Goal: Task Accomplishment & Management: Manage account settings

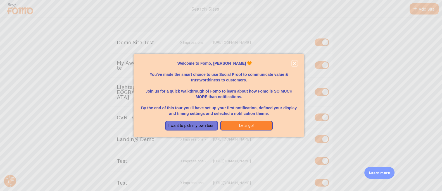
click at [292, 62] on button "close," at bounding box center [295, 64] width 6 height 6
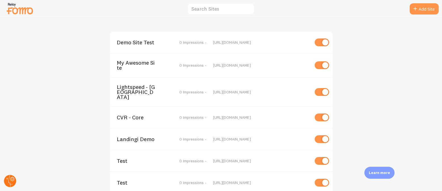
click at [10, 180] on circle at bounding box center [10, 181] width 12 height 12
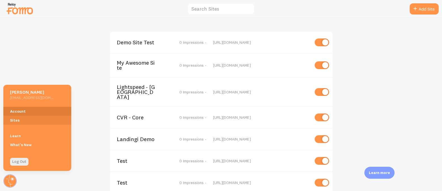
click at [26, 114] on link "Account" at bounding box center [37, 111] width 68 height 9
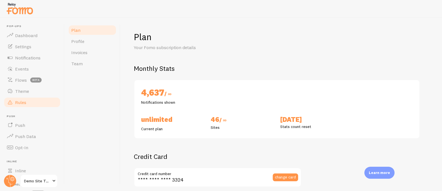
click at [23, 104] on span "Rules" at bounding box center [20, 103] width 11 height 6
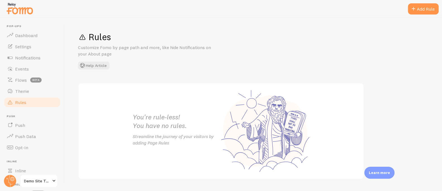
click at [35, 179] on span "Demo Site Test" at bounding box center [37, 181] width 27 height 7
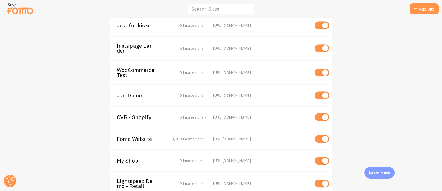
scroll to position [778, 0]
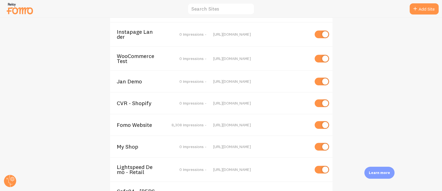
click at [144, 123] on span "Fomo Website" at bounding box center [139, 125] width 45 height 5
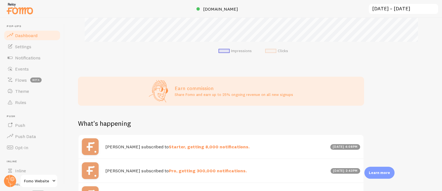
scroll to position [246, 0]
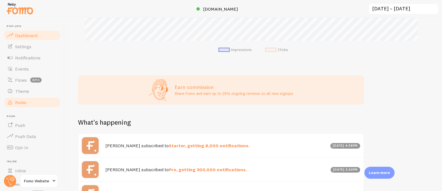
click at [32, 105] on link "Rules" at bounding box center [32, 102] width 58 height 11
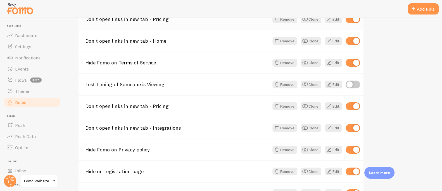
scroll to position [119, 0]
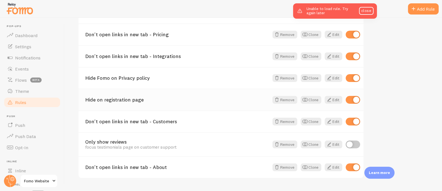
scroll to position [198, 0]
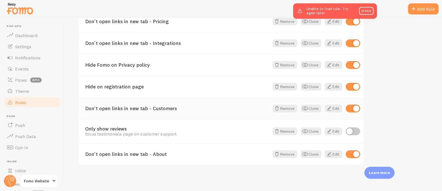
click at [129, 108] on link "Don't open links in new tab - Customers" at bounding box center [177, 108] width 184 height 5
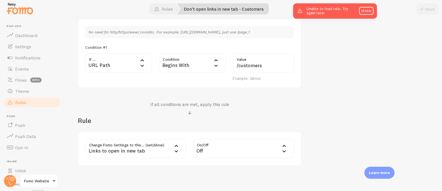
scroll to position [179, 0]
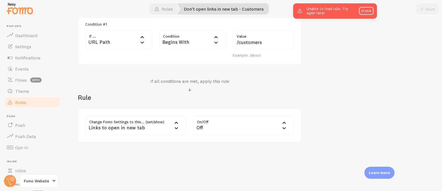
click at [18, 102] on span "Rules" at bounding box center [20, 103] width 11 height 6
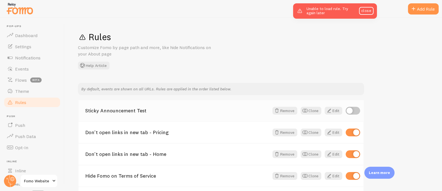
click at [137, 110] on link "Sticky Announcement Test" at bounding box center [177, 110] width 184 height 5
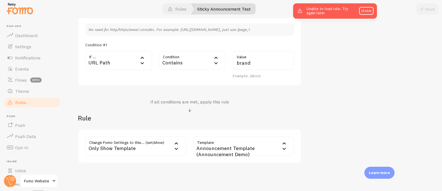
scroll to position [162, 0]
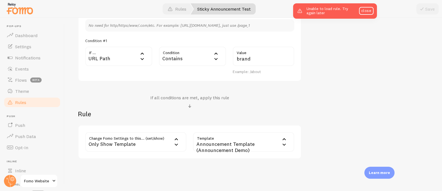
click at [28, 102] on link "Rules" at bounding box center [32, 102] width 58 height 11
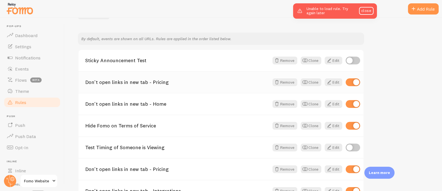
scroll to position [51, 0]
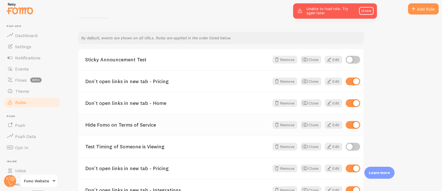
click at [118, 124] on link "Hide Fomo on Terms of Service" at bounding box center [177, 125] width 184 height 5
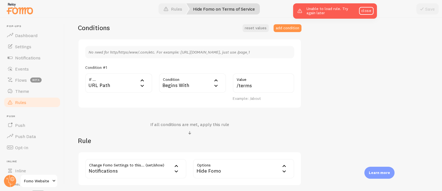
scroll to position [136, 0]
click at [32, 101] on link "Rules" at bounding box center [32, 102] width 58 height 11
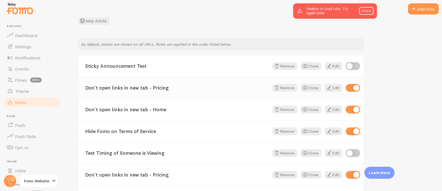
scroll to position [77, 0]
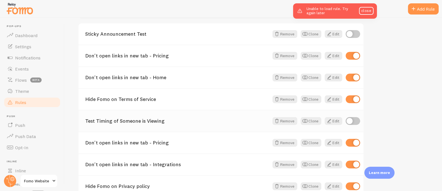
click at [133, 123] on link "Test Timing of Someone is Viewing" at bounding box center [177, 121] width 184 height 5
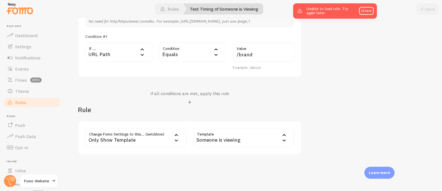
scroll to position [167, 0]
click at [22, 102] on span "Rules" at bounding box center [20, 103] width 11 height 6
